Goal: Navigation & Orientation: Find specific page/section

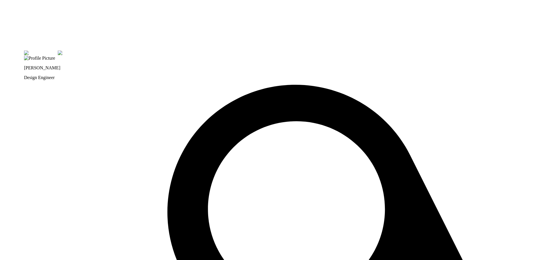
drag, startPoint x: 194, startPoint y: 131, endPoint x: 211, endPoint y: 149, distance: 24.7
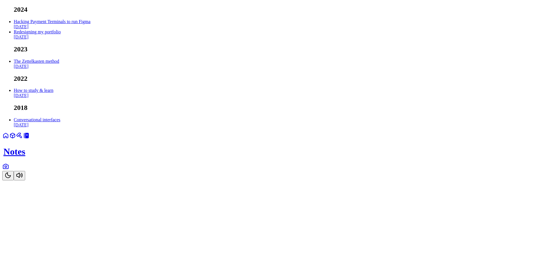
click at [9, 170] on icon at bounding box center [5, 166] width 7 height 7
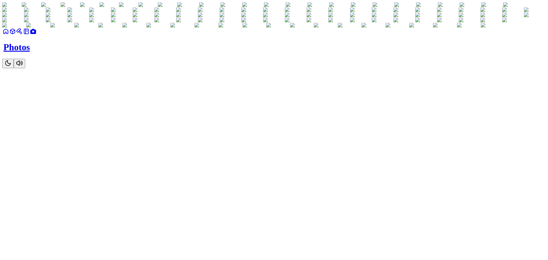
click at [15, 34] on icon at bounding box center [12, 31] width 5 height 5
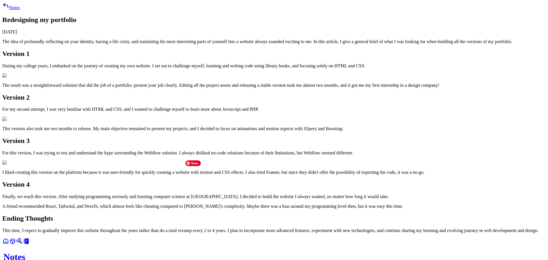
click at [23, 246] on link at bounding box center [19, 243] width 7 height 5
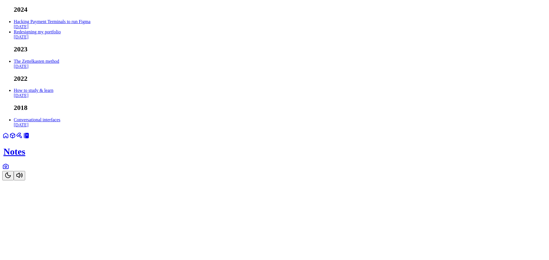
click at [16, 140] on link at bounding box center [12, 137] width 7 height 5
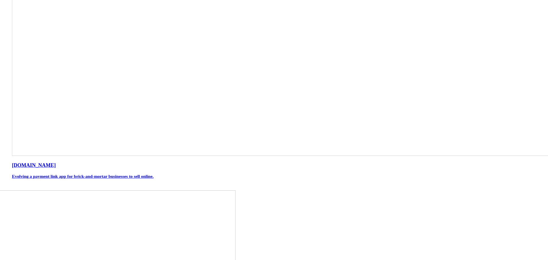
scroll to position [325, 0]
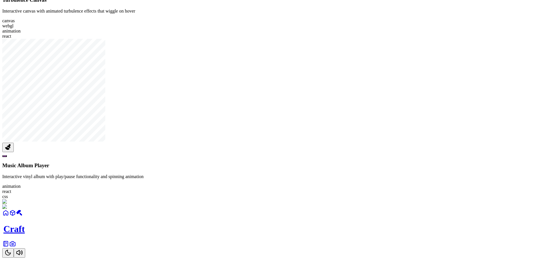
scroll to position [860, 0]
click at [11, 250] on icon "Toggle Theme" at bounding box center [8, 253] width 7 height 7
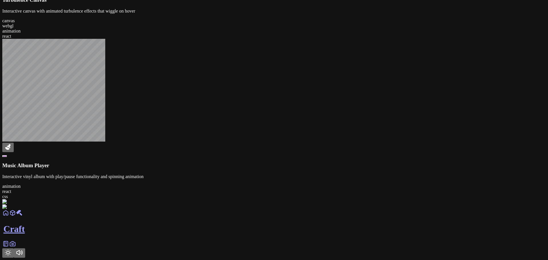
click at [9, 248] on link at bounding box center [5, 246] width 7 height 5
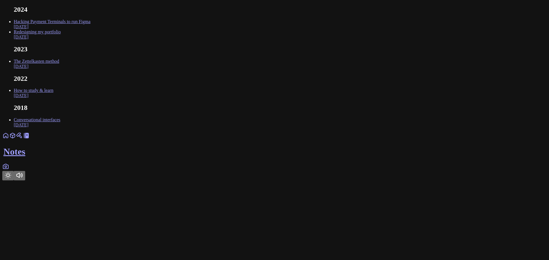
click at [9, 171] on link at bounding box center [5, 168] width 7 height 5
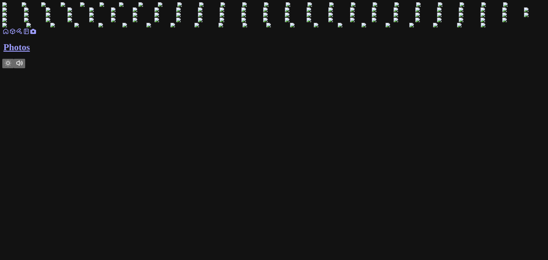
click at [16, 36] on link at bounding box center [12, 33] width 7 height 5
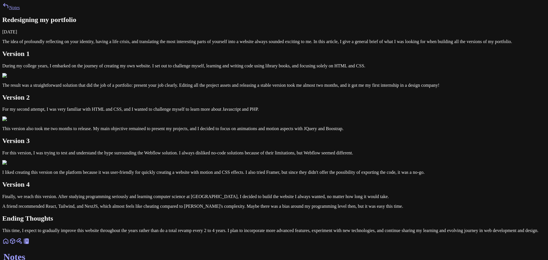
click at [16, 245] on icon at bounding box center [12, 241] width 7 height 7
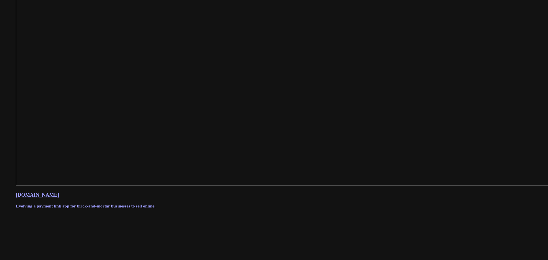
scroll to position [315, 0]
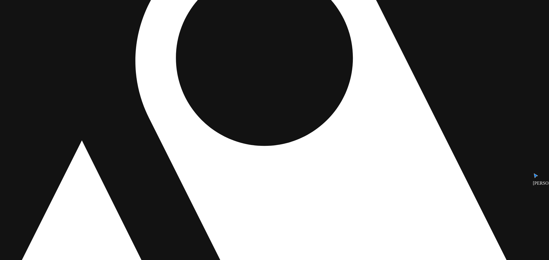
drag, startPoint x: 121, startPoint y: 204, endPoint x: 110, endPoint y: 87, distance: 117.1
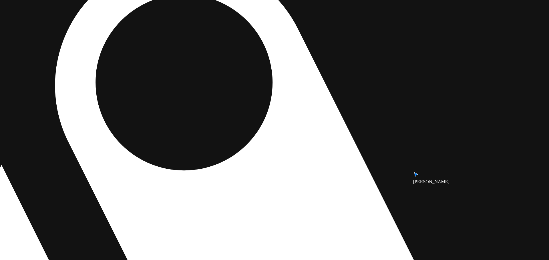
drag, startPoint x: 413, startPoint y: 179, endPoint x: 333, endPoint y: 204, distance: 83.5
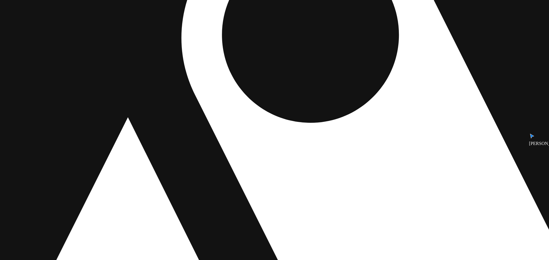
drag, startPoint x: 314, startPoint y: 148, endPoint x: 345, endPoint y: 139, distance: 32.6
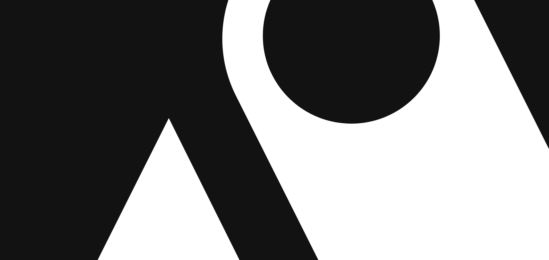
drag, startPoint x: 240, startPoint y: 146, endPoint x: 295, endPoint y: 200, distance: 76.8
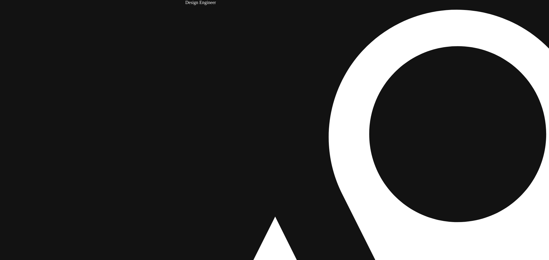
drag, startPoint x: 242, startPoint y: 164, endPoint x: 281, endPoint y: 193, distance: 47.6
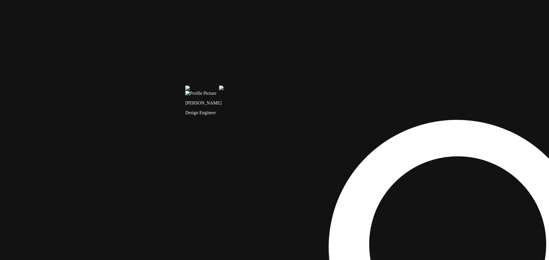
drag, startPoint x: 201, startPoint y: 75, endPoint x: 229, endPoint y: 180, distance: 108.0
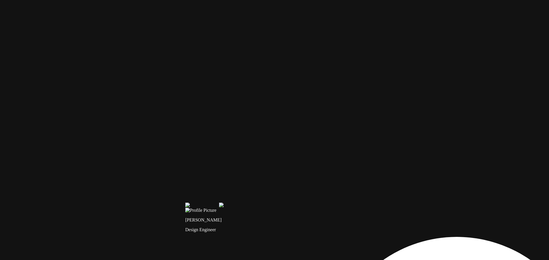
drag, startPoint x: 251, startPoint y: 250, endPoint x: 261, endPoint y: 208, distance: 43.1
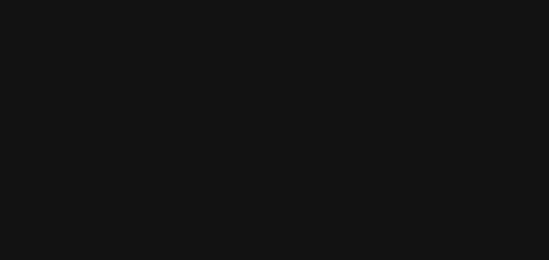
drag, startPoint x: 285, startPoint y: 119, endPoint x: 301, endPoint y: 250, distance: 132.5
drag, startPoint x: 234, startPoint y: 86, endPoint x: 131, endPoint y: 9, distance: 128.0
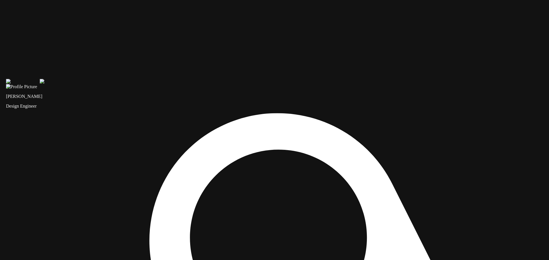
drag, startPoint x: 313, startPoint y: 61, endPoint x: 242, endPoint y: 1, distance: 93.1
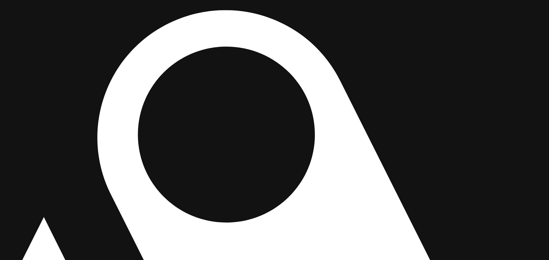
drag, startPoint x: 415, startPoint y: 166, endPoint x: 401, endPoint y: 45, distance: 122.1
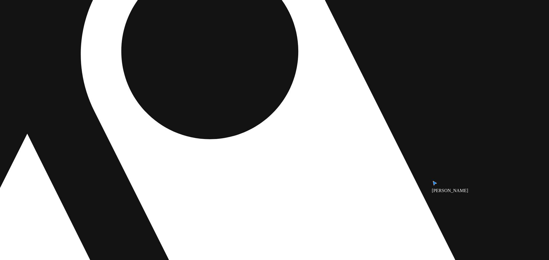
drag, startPoint x: 408, startPoint y: 78, endPoint x: 397, endPoint y: 17, distance: 62.1
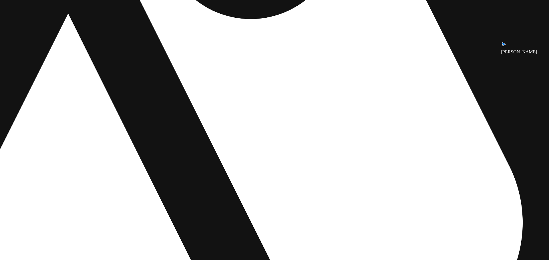
drag, startPoint x: 330, startPoint y: 91, endPoint x: 353, endPoint y: 50, distance: 47.4
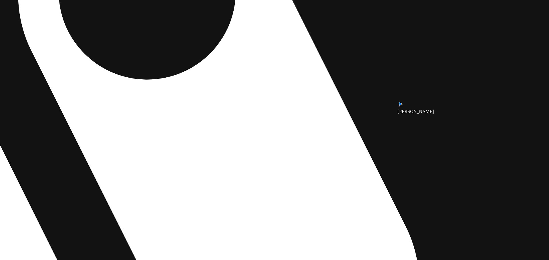
drag, startPoint x: 320, startPoint y: 81, endPoint x: 214, endPoint y: 156, distance: 130.0
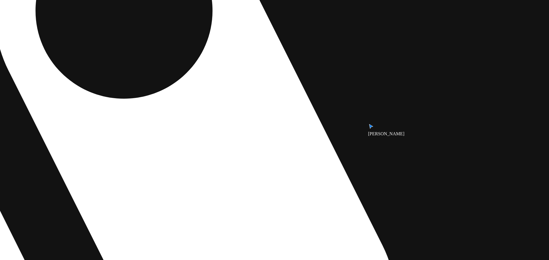
drag, startPoint x: 214, startPoint y: 156, endPoint x: 360, endPoint y: -13, distance: 223.0
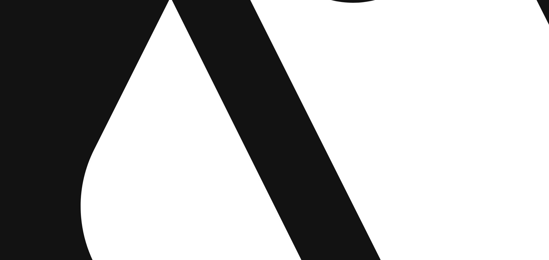
drag, startPoint x: 254, startPoint y: 111, endPoint x: 329, endPoint y: 114, distance: 75.5
drag, startPoint x: 342, startPoint y: 157, endPoint x: 467, endPoint y: 212, distance: 136.7
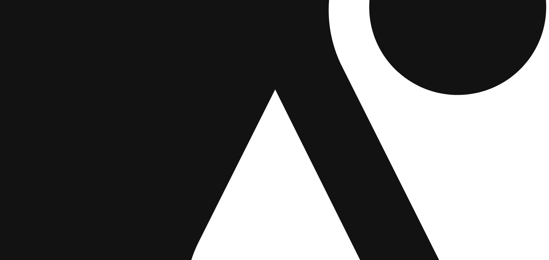
drag, startPoint x: 341, startPoint y: 131, endPoint x: 368, endPoint y: 250, distance: 122.2
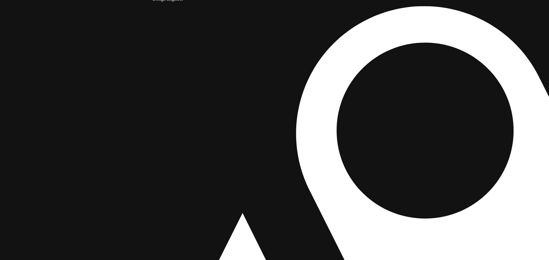
drag, startPoint x: 409, startPoint y: 186, endPoint x: 190, endPoint y: 227, distance: 222.7
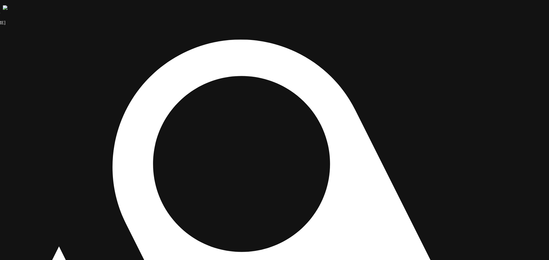
drag, startPoint x: 449, startPoint y: 138, endPoint x: 234, endPoint y: 190, distance: 221.0
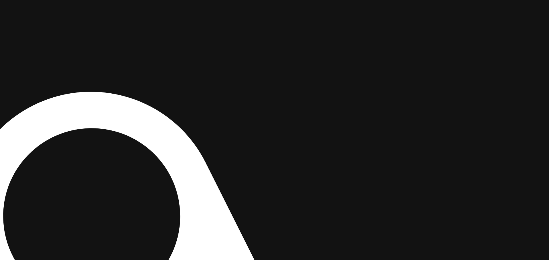
drag, startPoint x: 357, startPoint y: 124, endPoint x: 301, endPoint y: 218, distance: 109.5
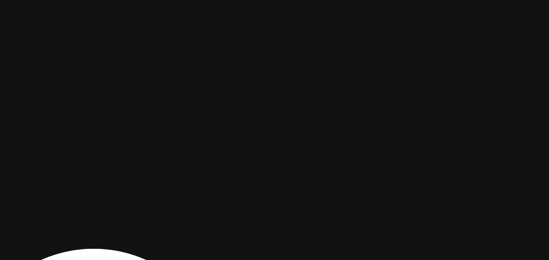
drag, startPoint x: 382, startPoint y: 180, endPoint x: 362, endPoint y: 250, distance: 72.9
drag, startPoint x: 381, startPoint y: 133, endPoint x: 354, endPoint y: 225, distance: 96.1
drag, startPoint x: 356, startPoint y: 75, endPoint x: 353, endPoint y: 61, distance: 14.0
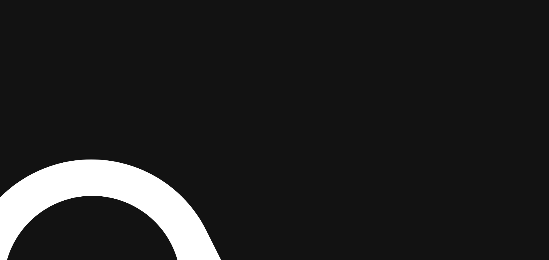
drag, startPoint x: 389, startPoint y: 130, endPoint x: 436, endPoint y: 177, distance: 67.1
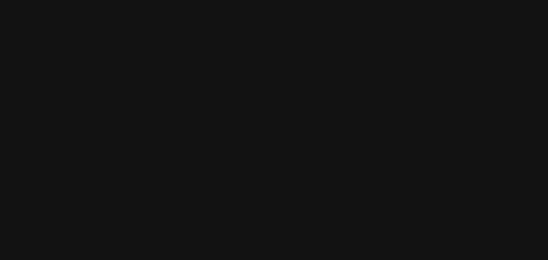
scroll to position [325, 0]
click at [473, 60] on body "Projects [DOMAIN_NAME] Evolving a payment link app for brick-and-mortar busines…" at bounding box center [273, 82] width 543 height 802
